Goal: Check status: Check status

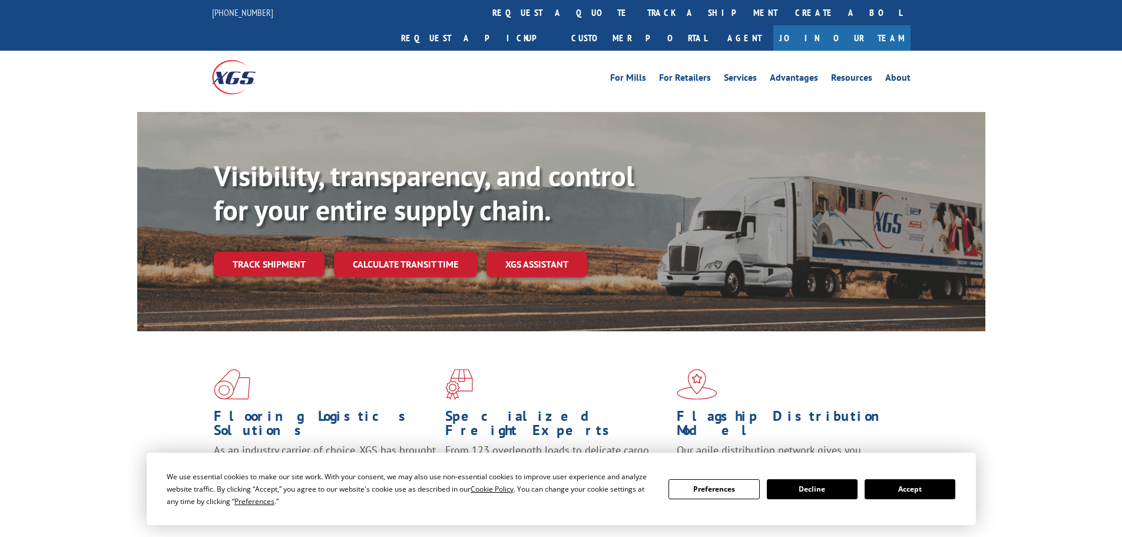
click at [288, 252] on link "Track shipment" at bounding box center [269, 264] width 111 height 25
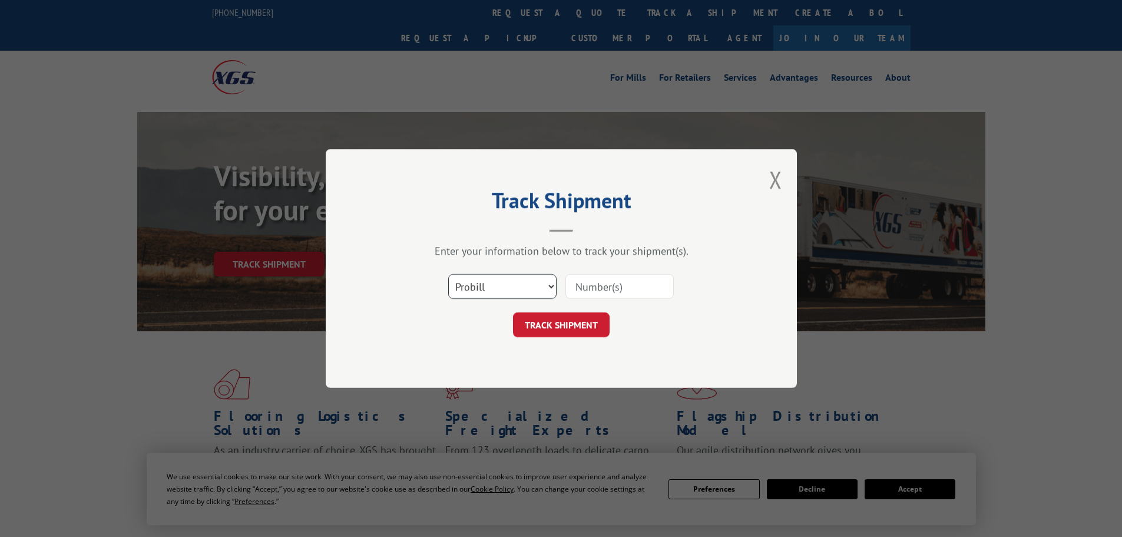
click at [538, 286] on select "Select category... Probill BOL PO" at bounding box center [502, 286] width 108 height 25
select select "po"
click at [448, 274] on select "Select category... Probill BOL PO" at bounding box center [502, 286] width 108 height 25
click at [587, 287] on input at bounding box center [620, 286] width 108 height 25
paste input "258289"
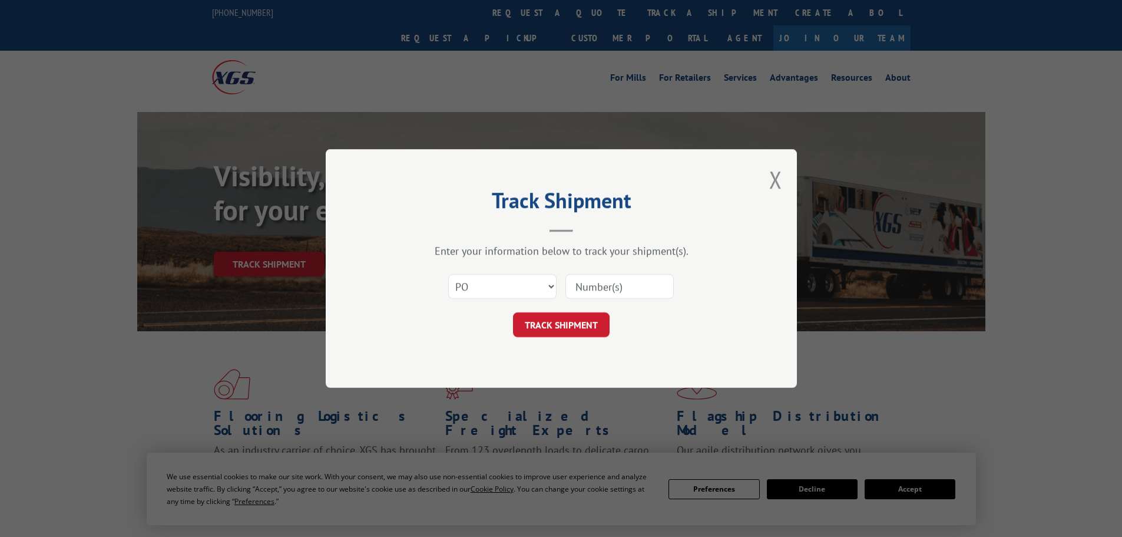
type input "258289"
click at [530, 318] on button "TRACK SHIPMENT" at bounding box center [561, 324] width 97 height 25
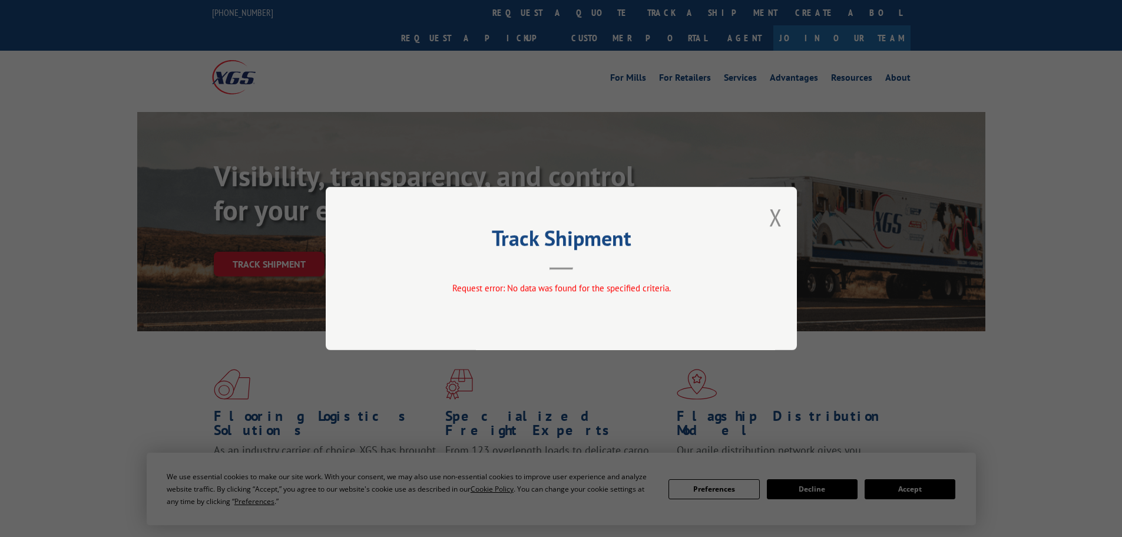
click at [769, 220] on button "Close modal" at bounding box center [775, 216] width 13 height 31
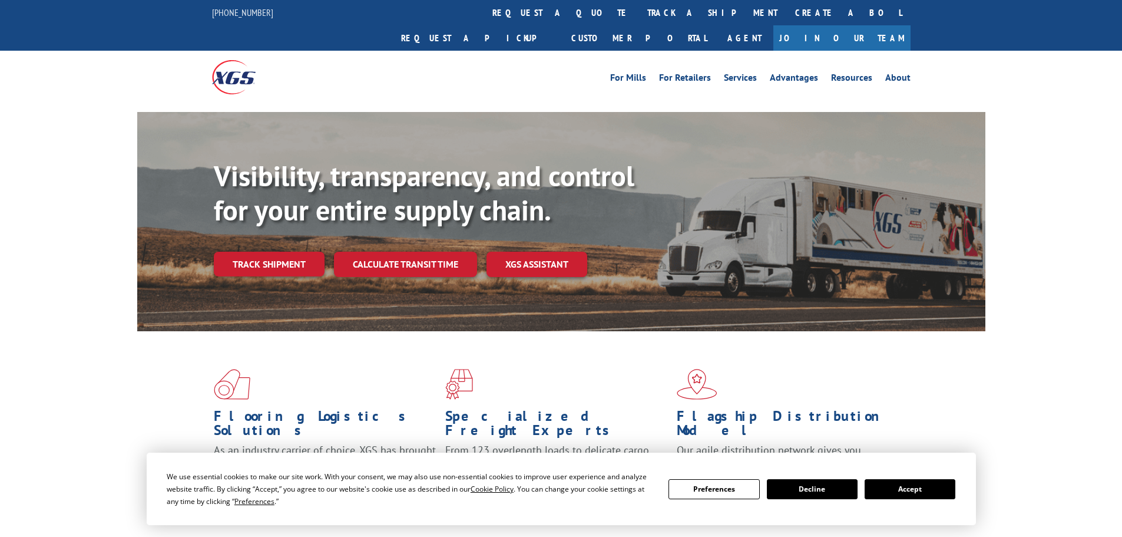
click at [307, 252] on link "Track shipment" at bounding box center [269, 264] width 111 height 25
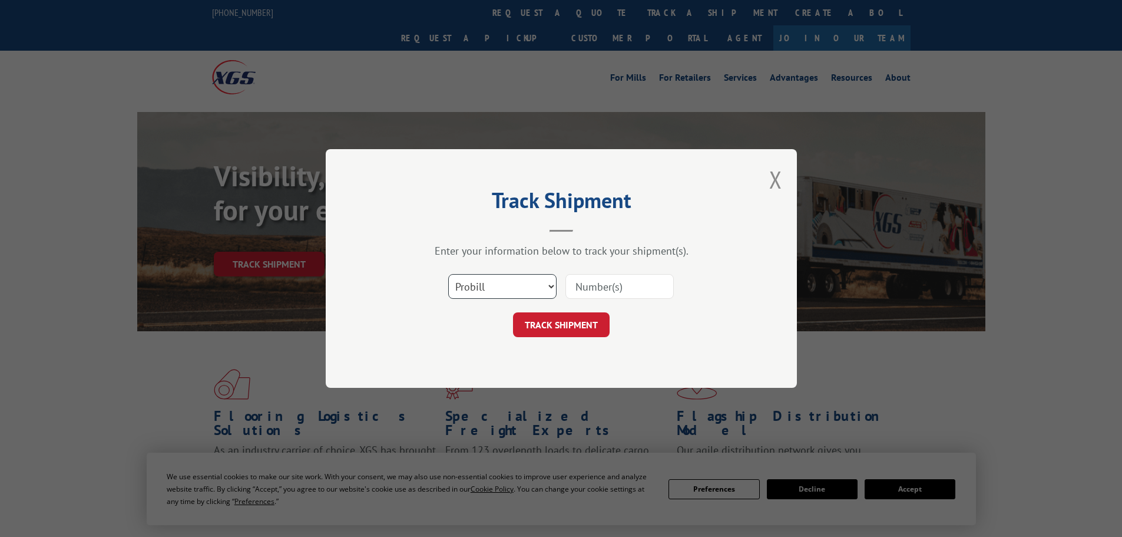
click at [511, 285] on select "Select category... Probill BOL PO" at bounding box center [502, 286] width 108 height 25
click at [611, 279] on input at bounding box center [620, 286] width 108 height 25
paste input "258289"
type input "258289"
click at [578, 320] on button "TRACK SHIPMENT" at bounding box center [561, 324] width 97 height 25
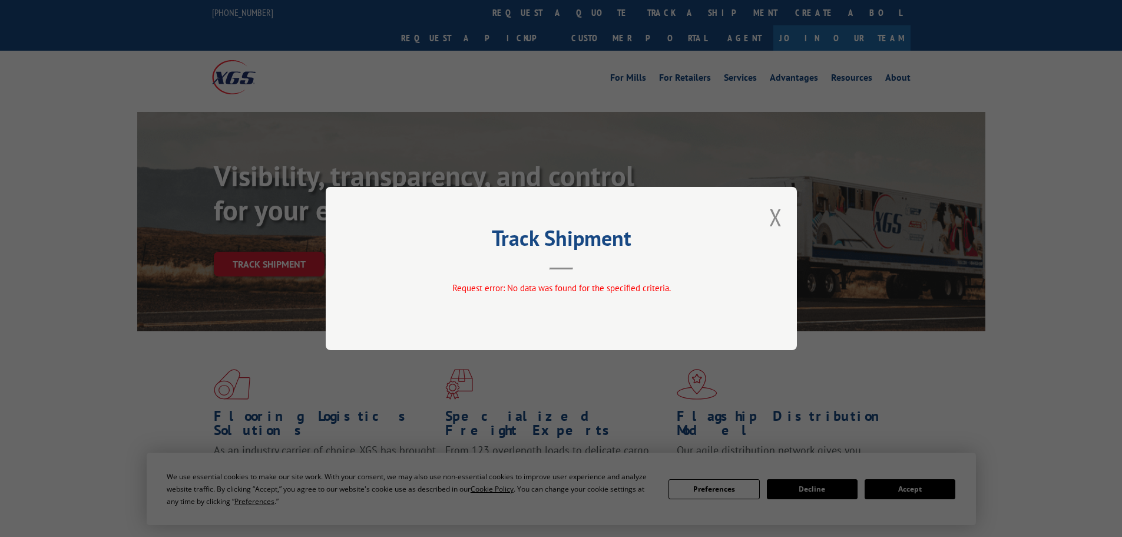
drag, startPoint x: 779, startPoint y: 215, endPoint x: 754, endPoint y: 217, distance: 25.4
click at [778, 215] on button "Close modal" at bounding box center [775, 216] width 13 height 31
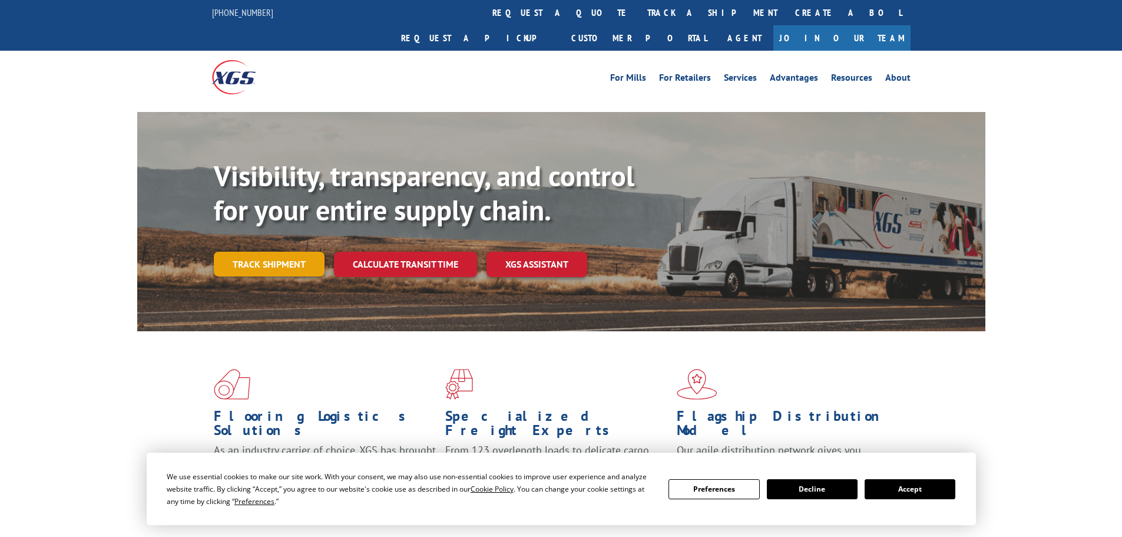
click at [309, 252] on link "Track shipment" at bounding box center [269, 264] width 111 height 25
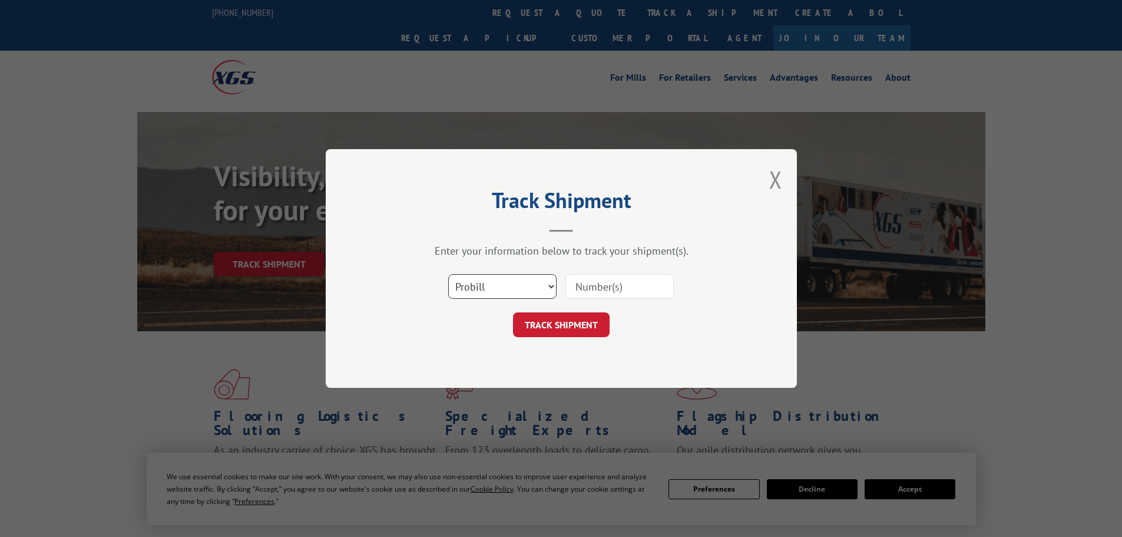
click at [494, 285] on select "Select category... Probill BOL PO" at bounding box center [502, 286] width 108 height 25
select select "bol"
click at [448, 274] on select "Select category... Probill BOL PO" at bounding box center [502, 286] width 108 height 25
click at [602, 280] on input at bounding box center [620, 286] width 108 height 25
paste input "258289"
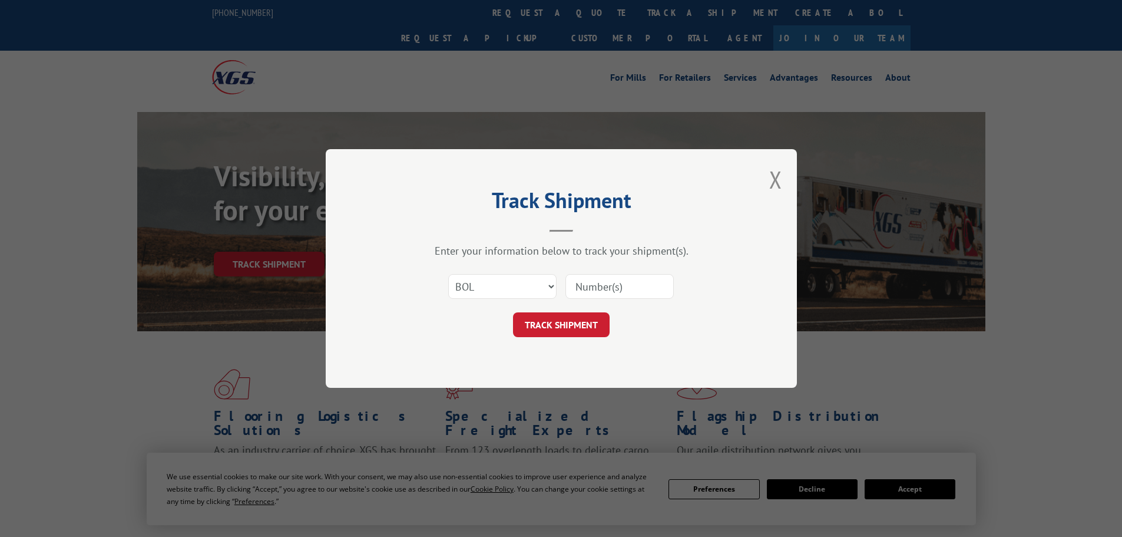
type input "258289"
click at [571, 325] on button "TRACK SHIPMENT" at bounding box center [561, 324] width 97 height 25
